Goal: Find specific page/section: Find specific page/section

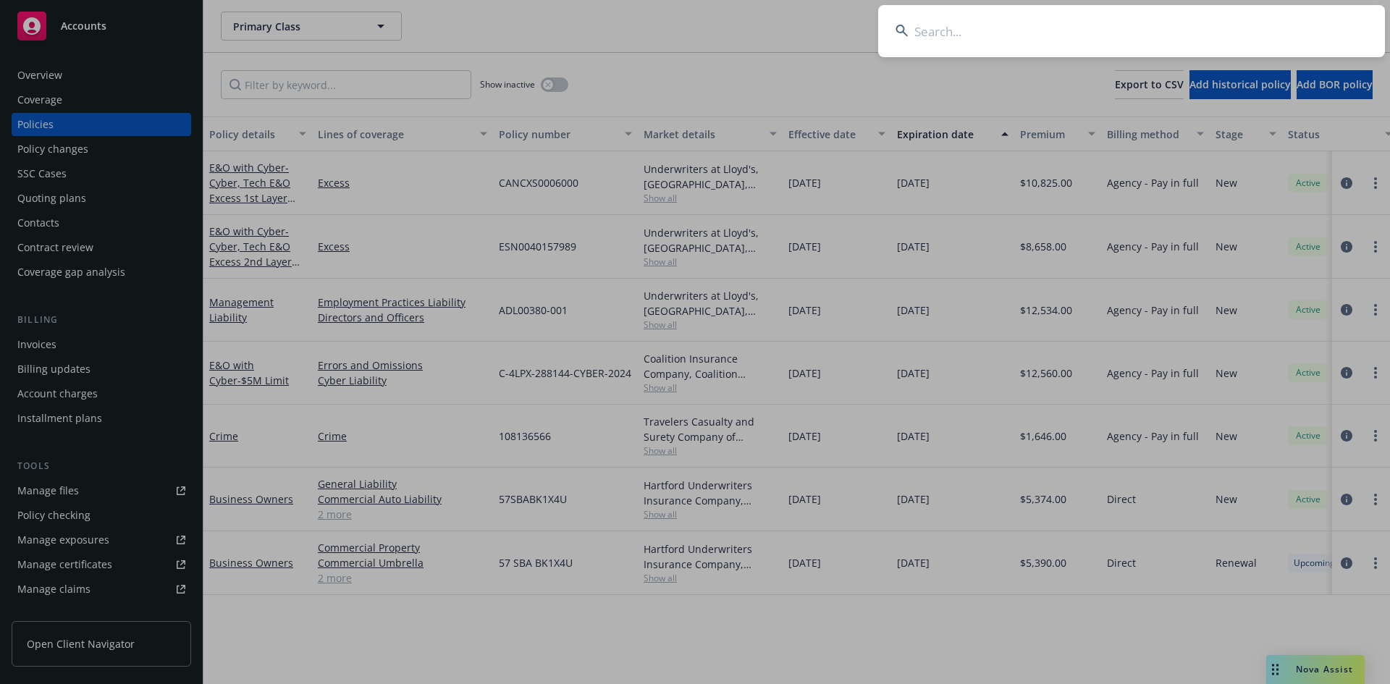
click at [1052, 36] on input at bounding box center [1131, 31] width 507 height 52
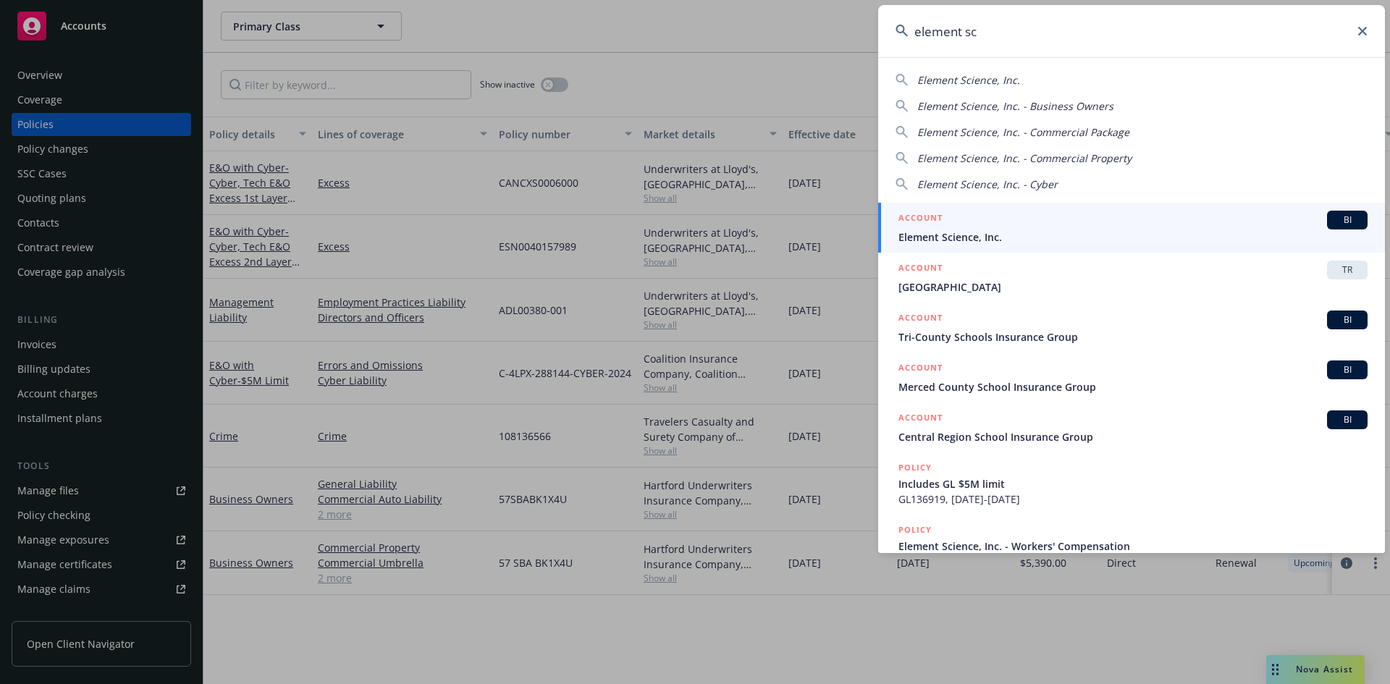
type input "element sc"
click at [999, 235] on span "Element Science, Inc." at bounding box center [1132, 236] width 469 height 15
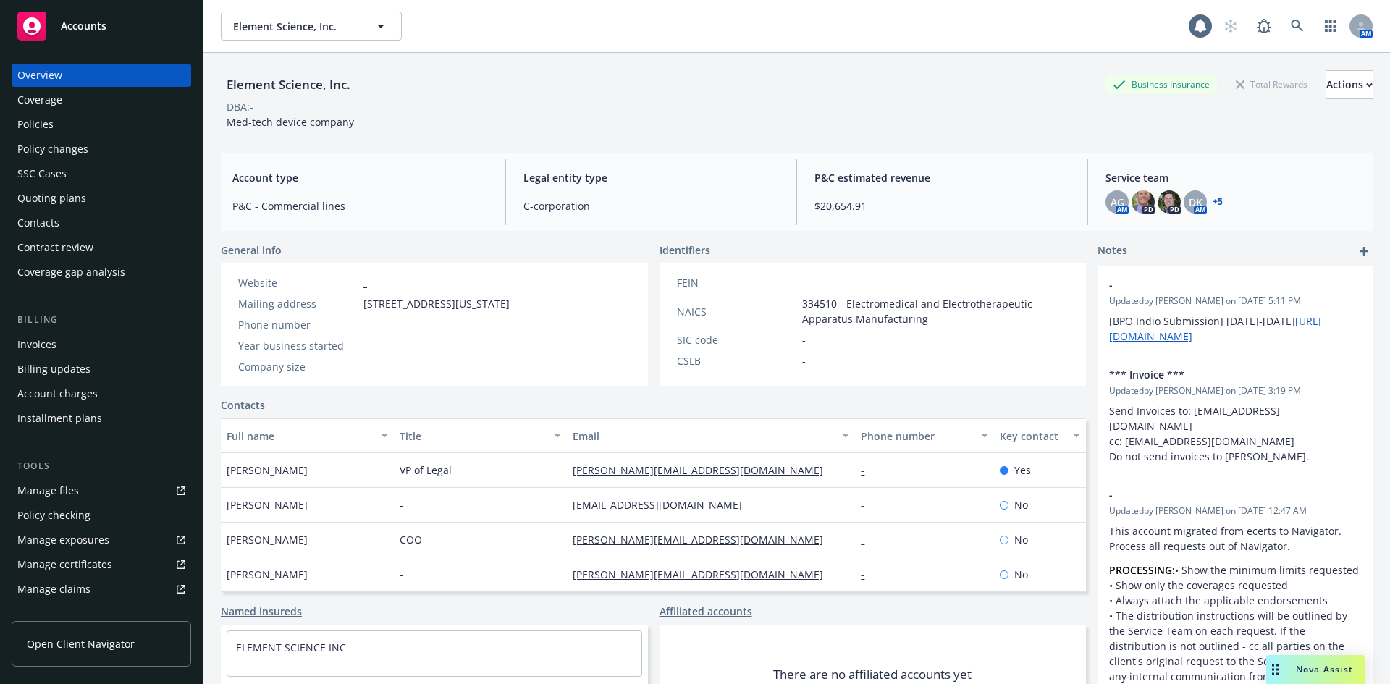
click at [18, 126] on div "Policies" at bounding box center [35, 124] width 36 height 23
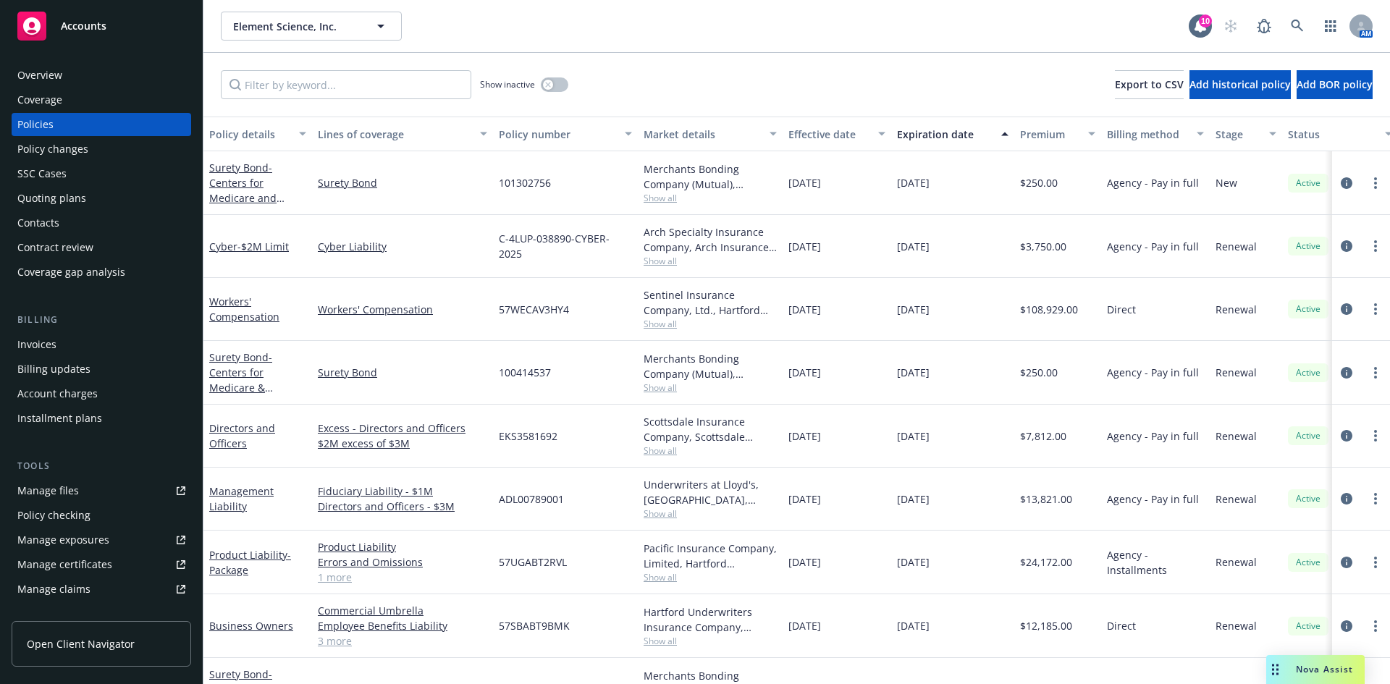
click at [649, 261] on span "Show all" at bounding box center [709, 261] width 133 height 12
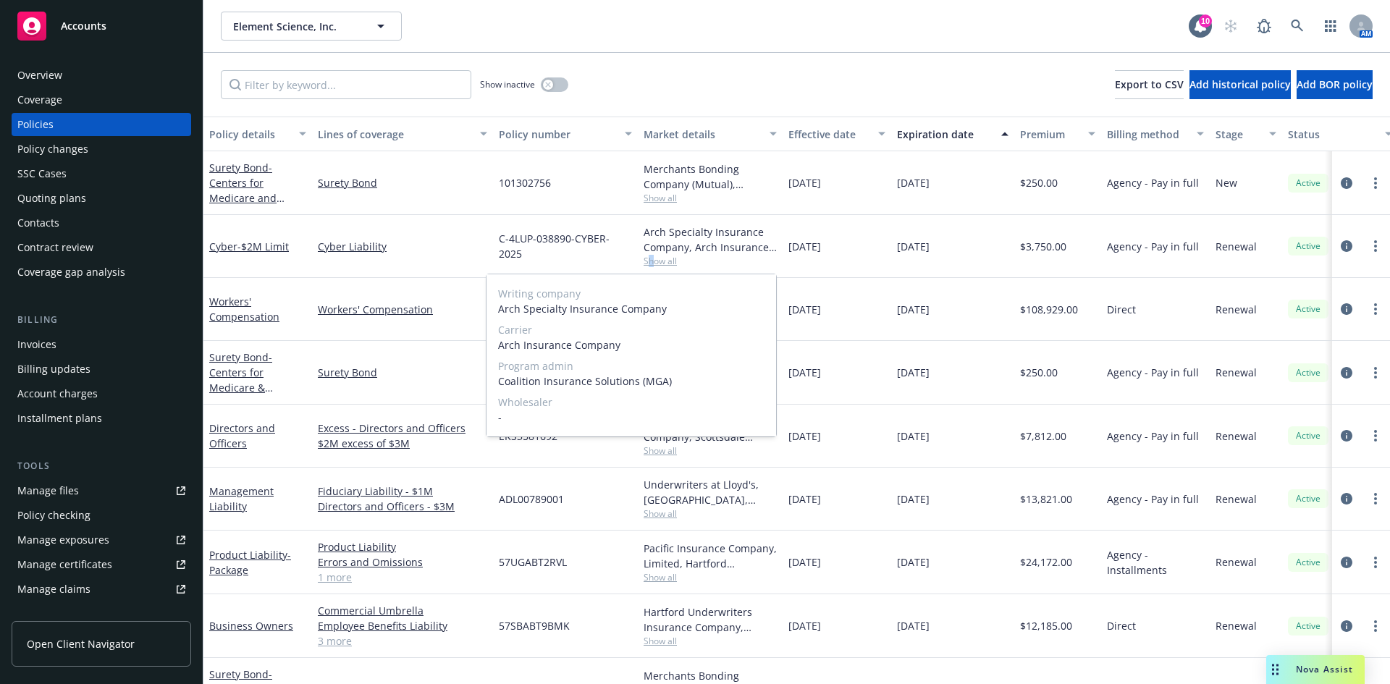
click at [651, 263] on span "Show all" at bounding box center [709, 261] width 133 height 12
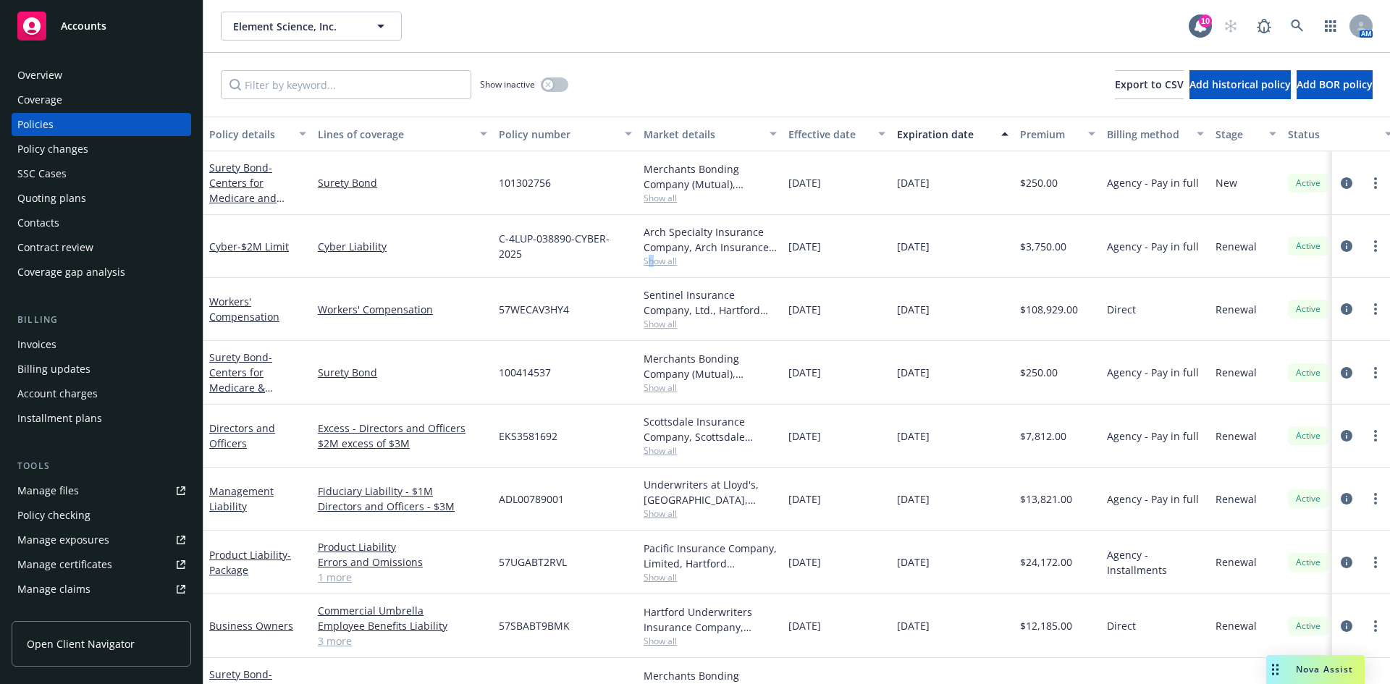
click at [1128, 21] on div "Element Science, Inc. Element Science, Inc." at bounding box center [705, 26] width 968 height 29
click at [1300, 21] on icon at bounding box center [1297, 26] width 13 height 13
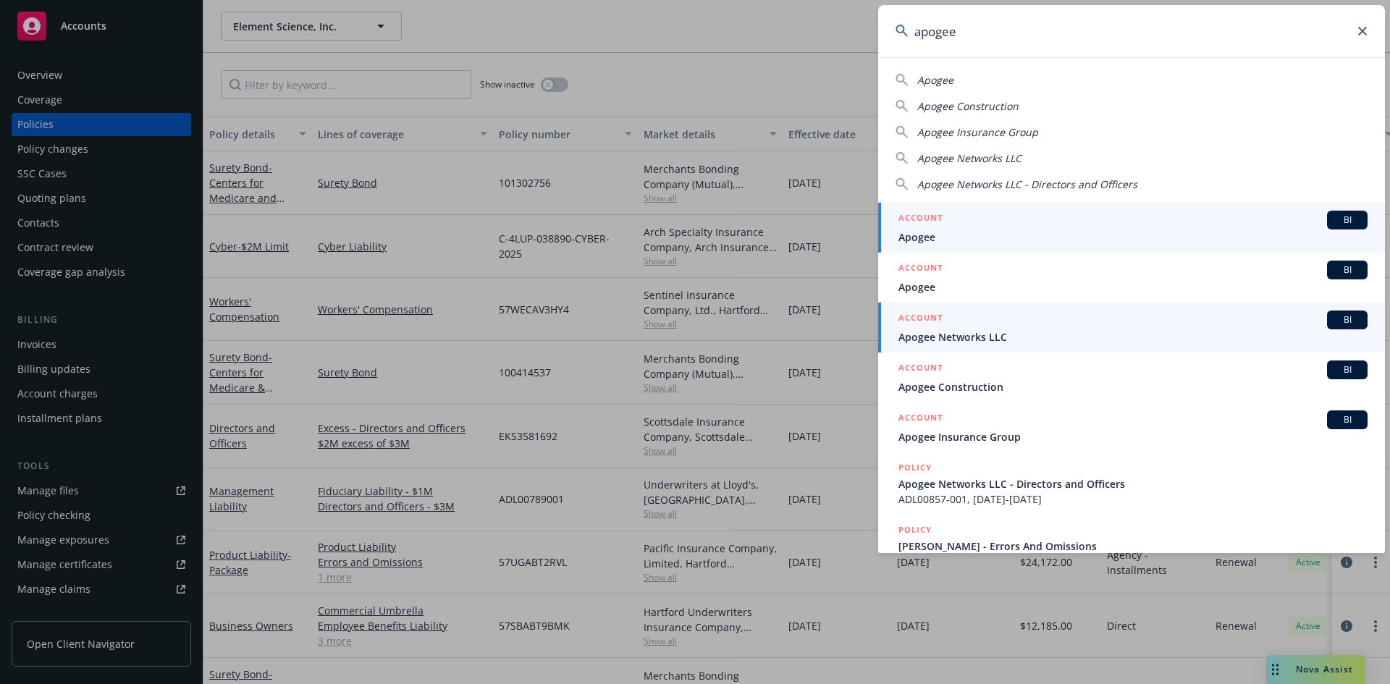
type input "apogee"
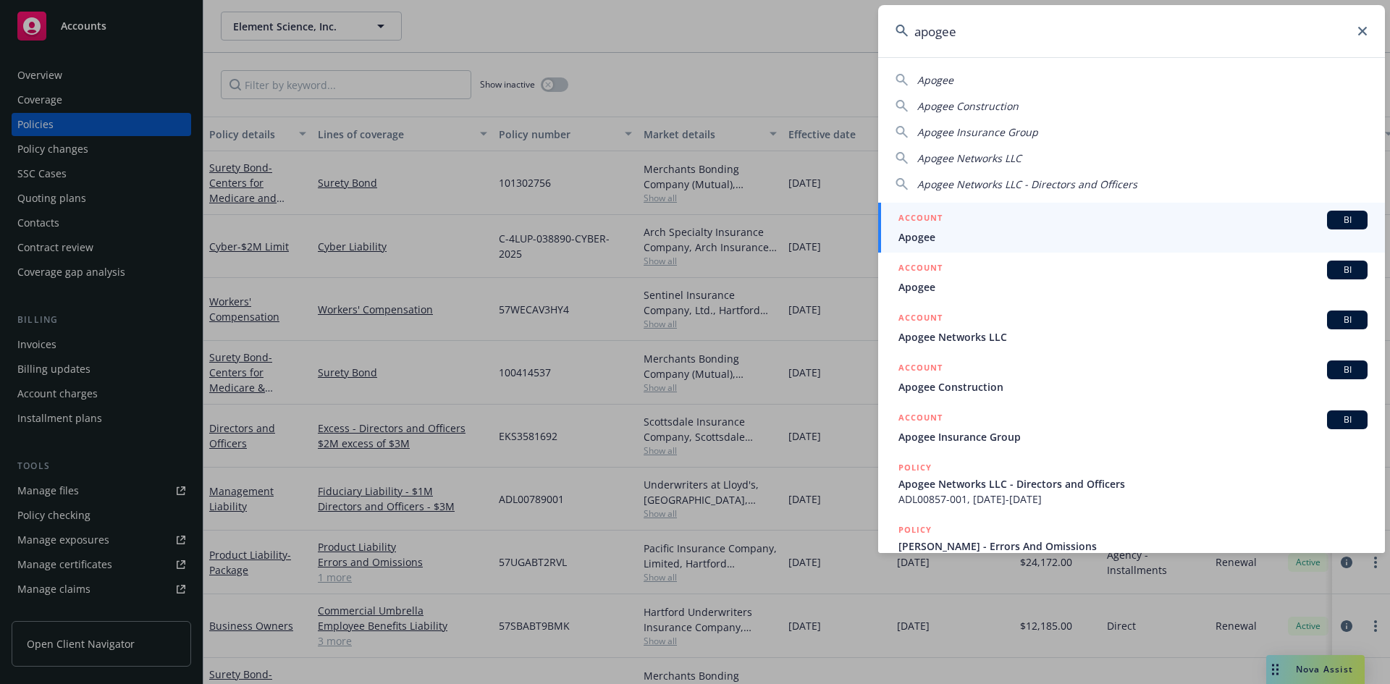
drag, startPoint x: 1019, startPoint y: 334, endPoint x: 1038, endPoint y: 345, distance: 21.7
click at [1018, 334] on span "Apogee Networks LLC" at bounding box center [1132, 336] width 469 height 15
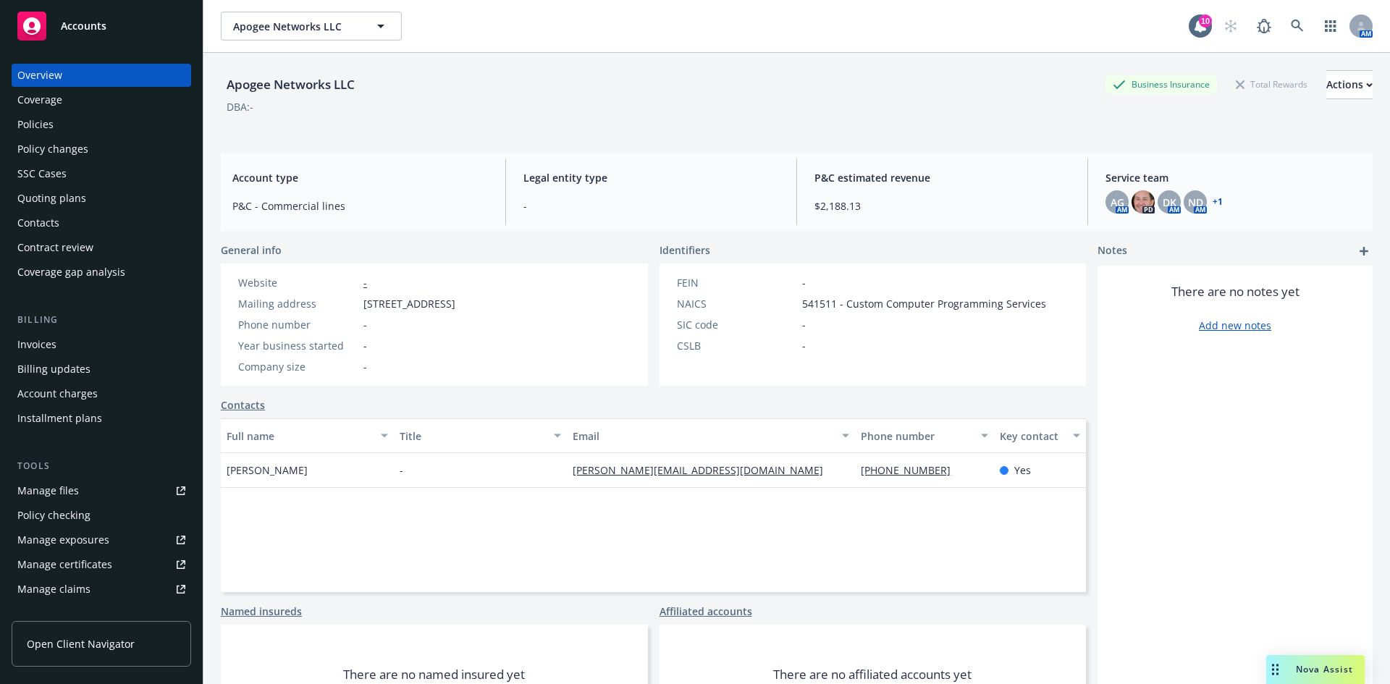
click at [74, 120] on div "Policies" at bounding box center [101, 124] width 168 height 23
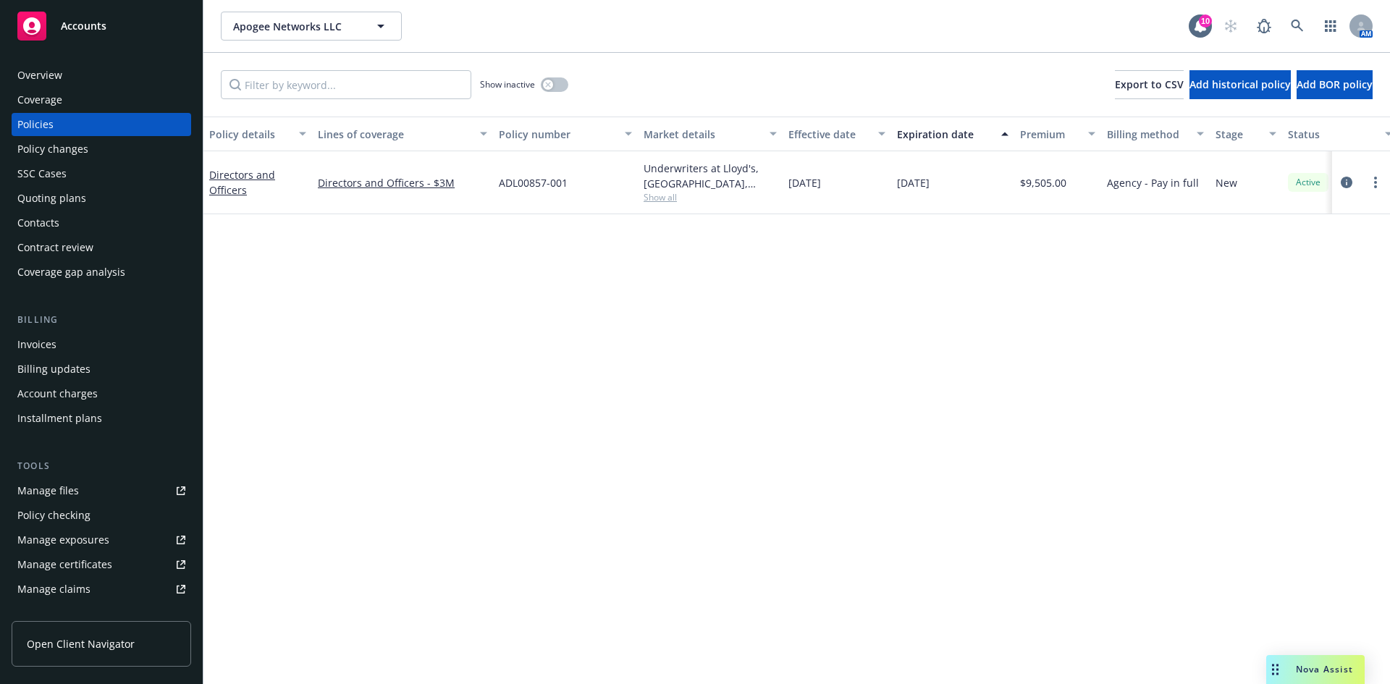
click at [107, 197] on div "Quoting plans" at bounding box center [101, 198] width 168 height 23
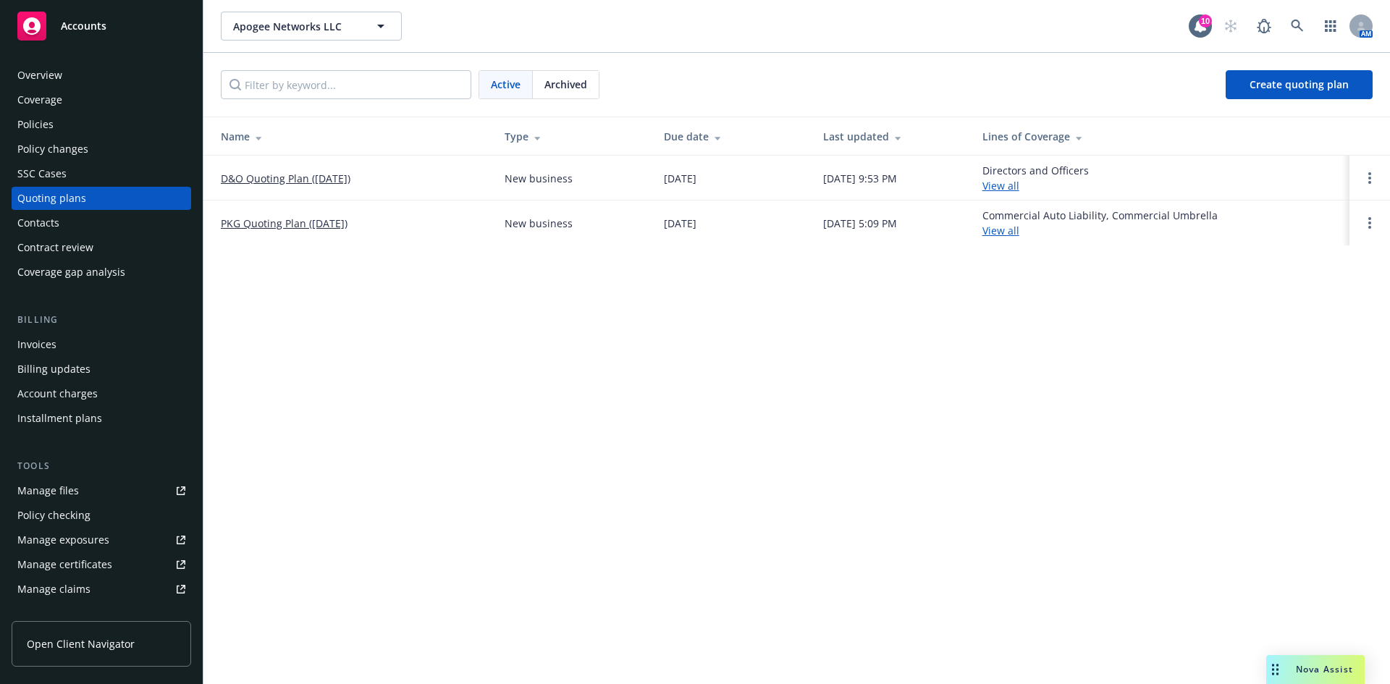
click at [304, 223] on link "PKG Quoting Plan ([DATE])" at bounding box center [284, 223] width 127 height 15
